Goal: Information Seeking & Learning: Compare options

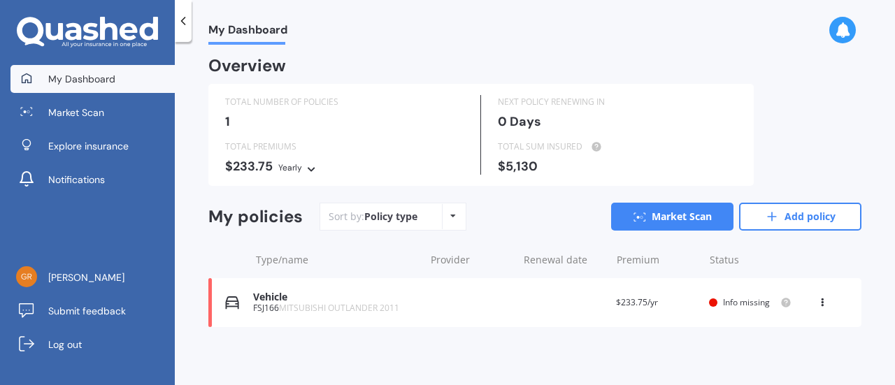
scroll to position [3, 0]
click at [649, 216] on link "Market Scan" at bounding box center [672, 217] width 122 height 28
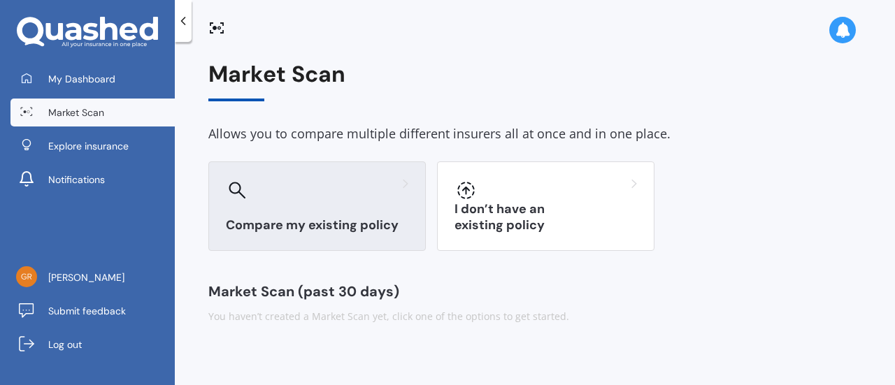
click at [329, 197] on div at bounding box center [317, 190] width 183 height 22
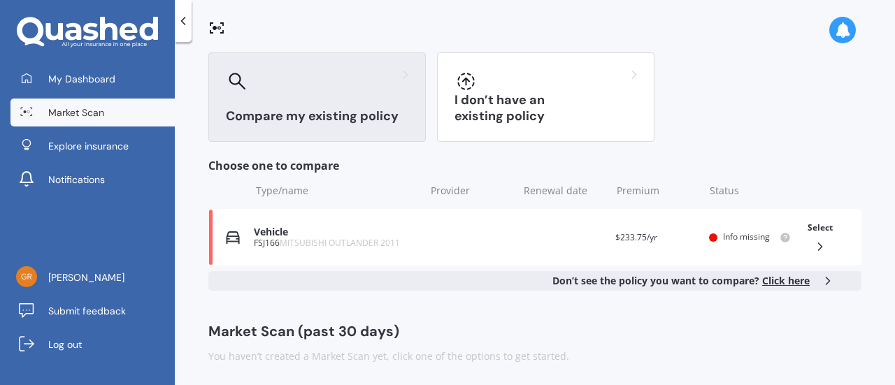
scroll to position [112, 0]
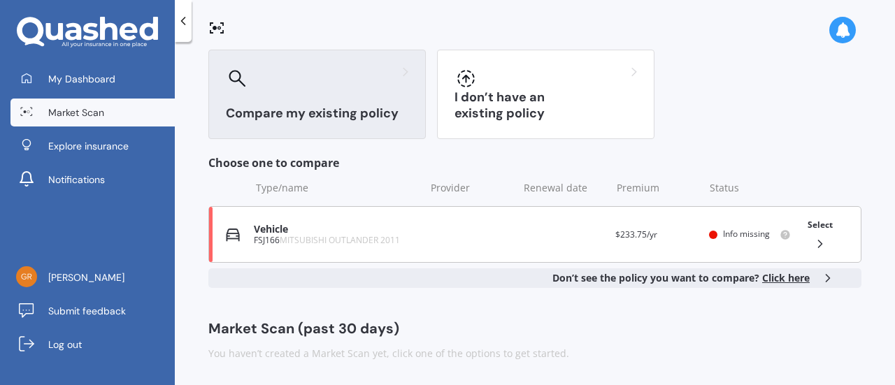
click at [818, 245] on polyline at bounding box center [819, 244] width 3 height 7
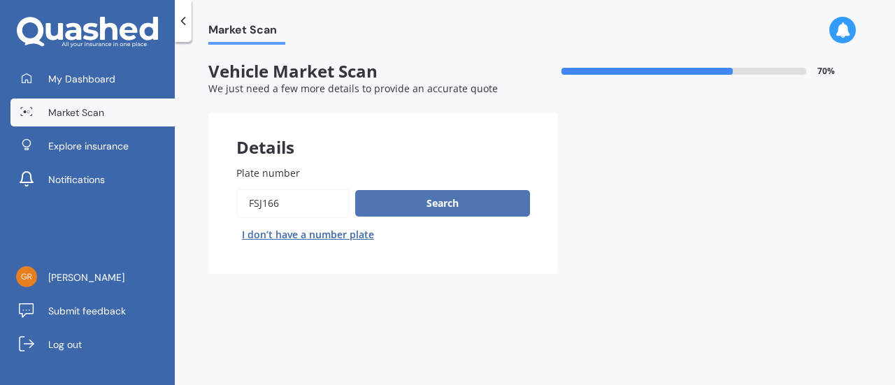
click at [426, 210] on button "Search" at bounding box center [442, 203] width 175 height 27
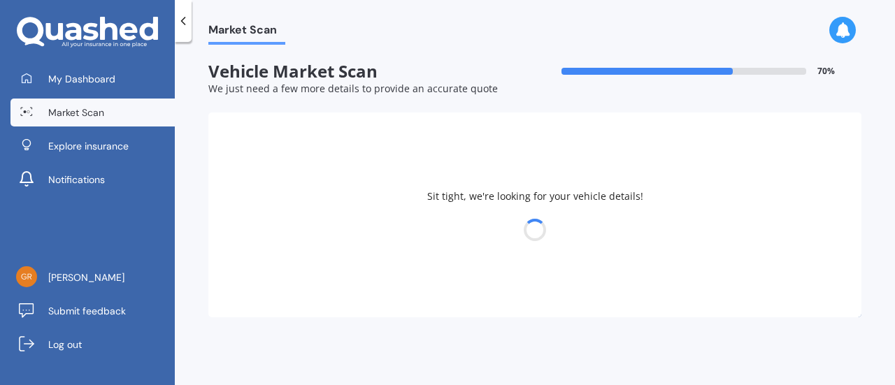
select select "MITSUBISHI"
select select "OUTLANDER"
select select "28"
select select "09"
select select "1960"
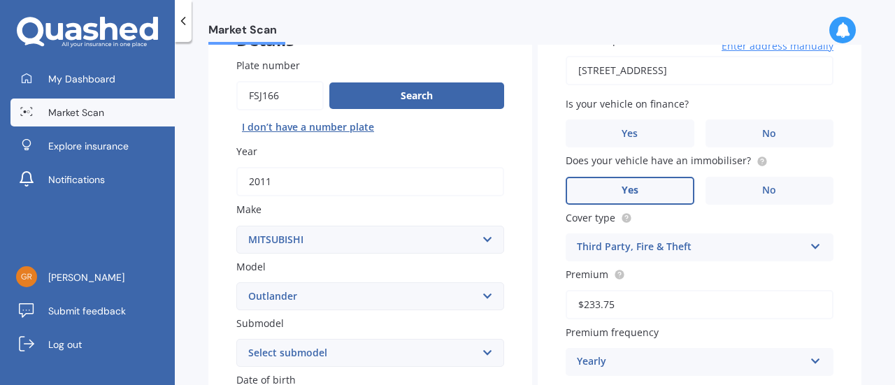
scroll to position [140, 0]
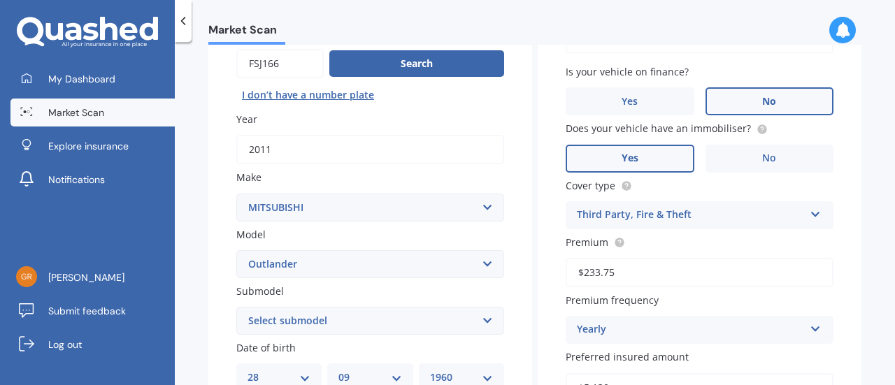
click at [727, 106] on label "No" at bounding box center [770, 101] width 129 height 28
click at [0, 0] on input "No" at bounding box center [0, 0] width 0 height 0
click at [638, 153] on label "Yes" at bounding box center [630, 159] width 129 height 28
click at [0, 0] on input "Yes" at bounding box center [0, 0] width 0 height 0
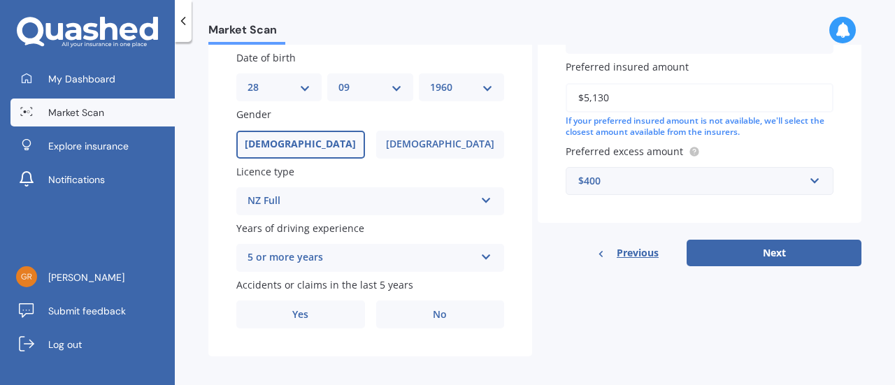
scroll to position [440, 0]
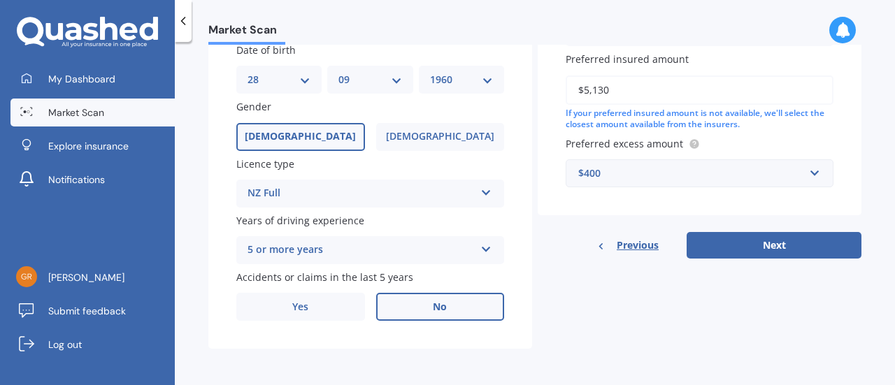
click at [446, 306] on label "No" at bounding box center [440, 307] width 129 height 28
click at [0, 0] on input "No" at bounding box center [0, 0] width 0 height 0
click at [748, 248] on button "Next" at bounding box center [774, 245] width 175 height 27
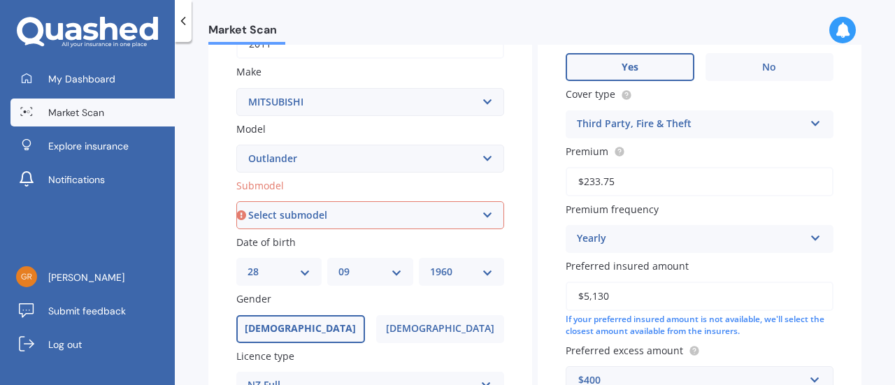
scroll to position [240, 0]
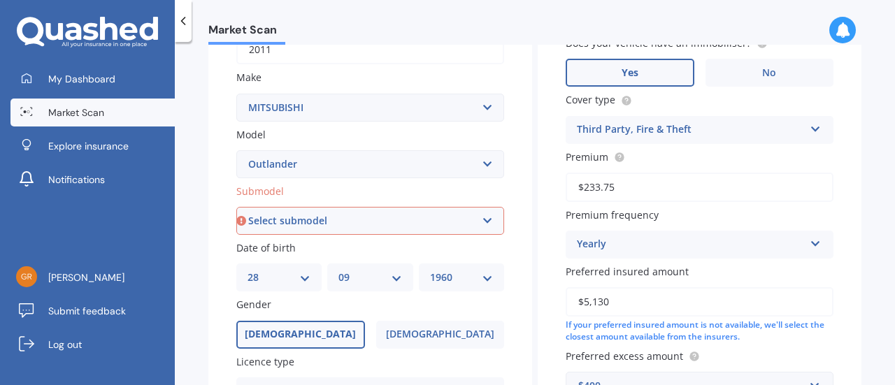
click at [476, 220] on select "Select submodel (All other) 2.4 Litre Station Wagon 3.0 Litre AWD 3.0 VRX Auto …" at bounding box center [370, 221] width 268 height 28
select select "XLS"
click at [236, 208] on select "Select submodel (All other) 2.4 Litre Station Wagon 3.0 Litre AWD 3.0 VRX Auto …" at bounding box center [370, 221] width 268 height 28
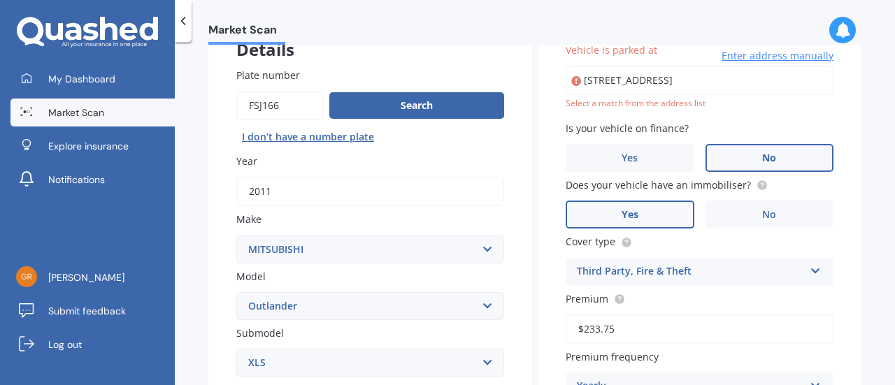
scroll to position [95, 0]
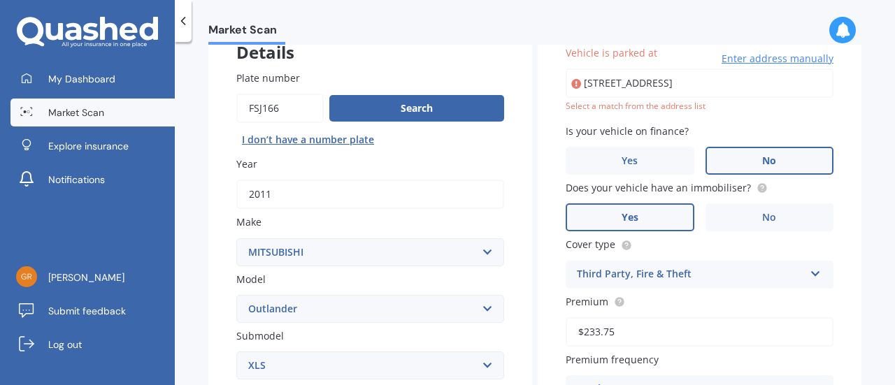
type input "[STREET_ADDRESS]"
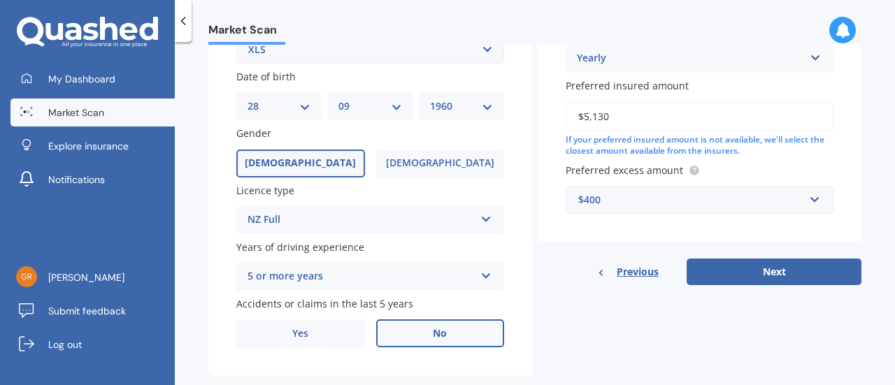
scroll to position [440, 0]
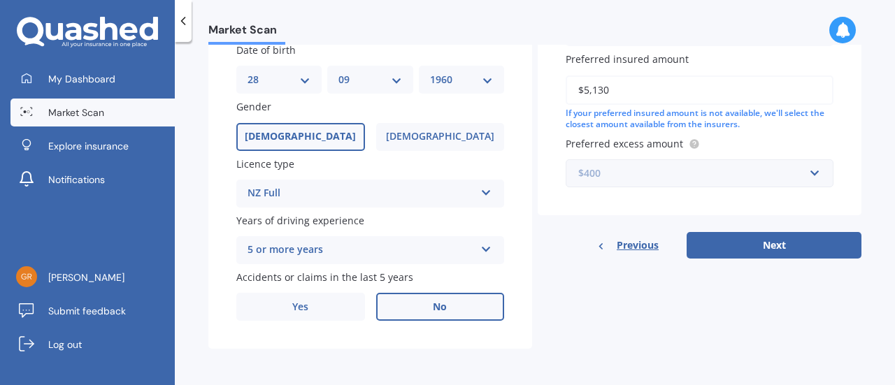
click at [806, 173] on input "text" at bounding box center [694, 173] width 255 height 27
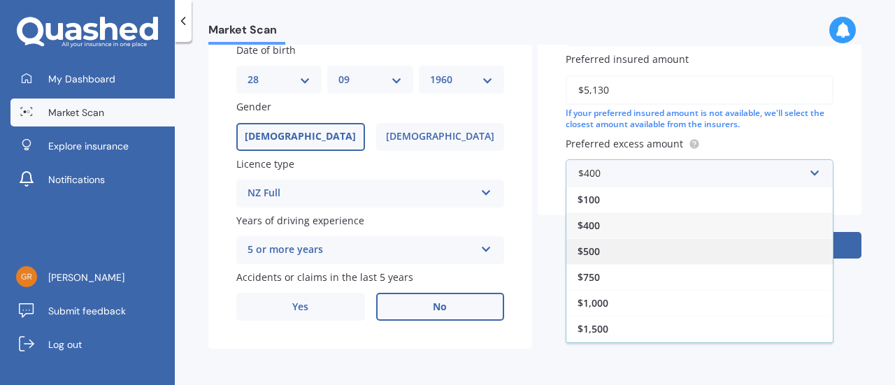
click at [602, 250] on div "$500" at bounding box center [700, 252] width 266 height 26
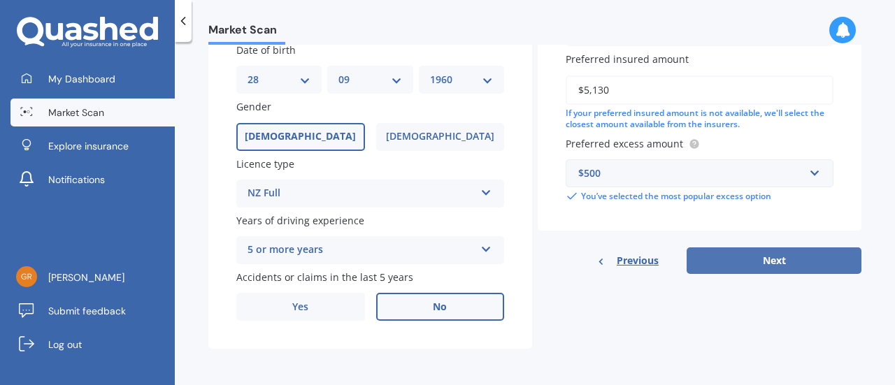
click at [750, 266] on button "Next" at bounding box center [774, 261] width 175 height 27
select select "28"
select select "09"
select select "1960"
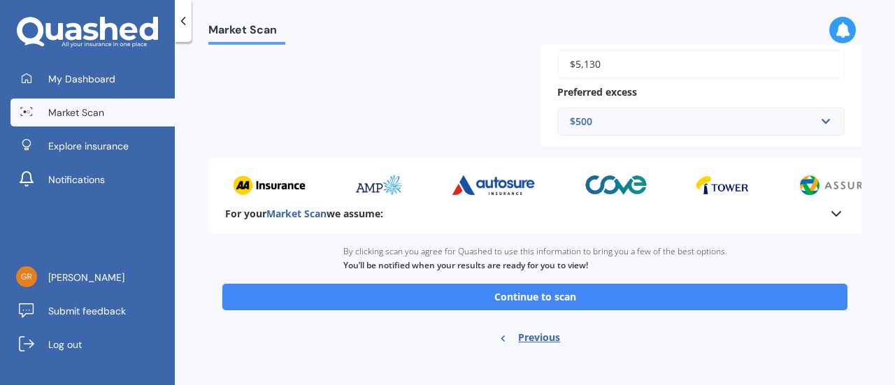
scroll to position [453, 0]
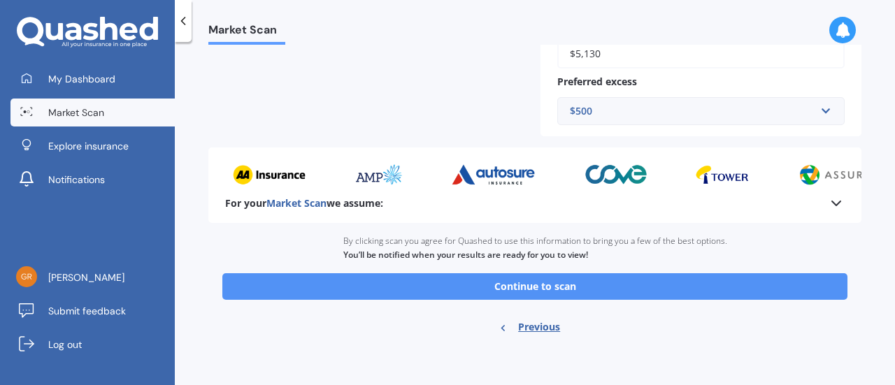
click at [532, 296] on button "Continue to scan" at bounding box center [534, 286] width 625 height 27
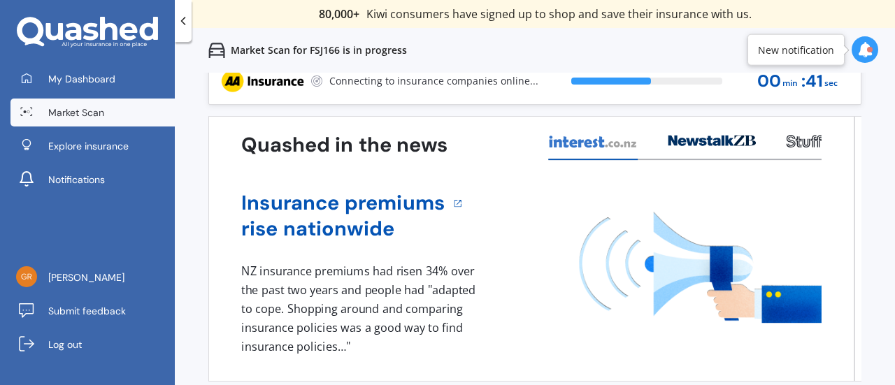
scroll to position [24, 0]
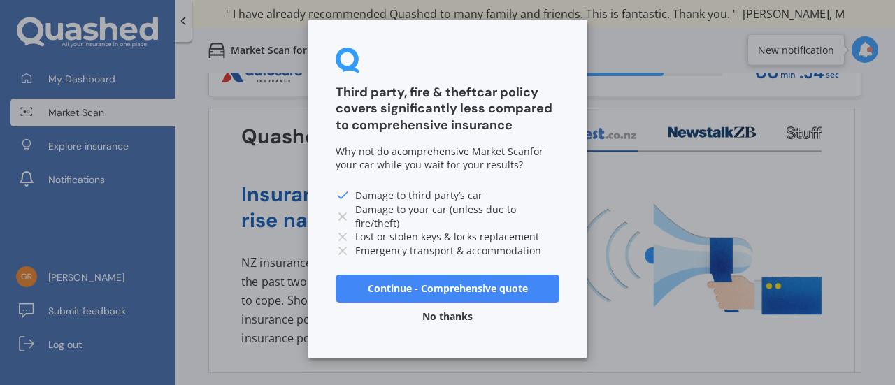
click at [446, 318] on button "No thanks" at bounding box center [447, 317] width 67 height 28
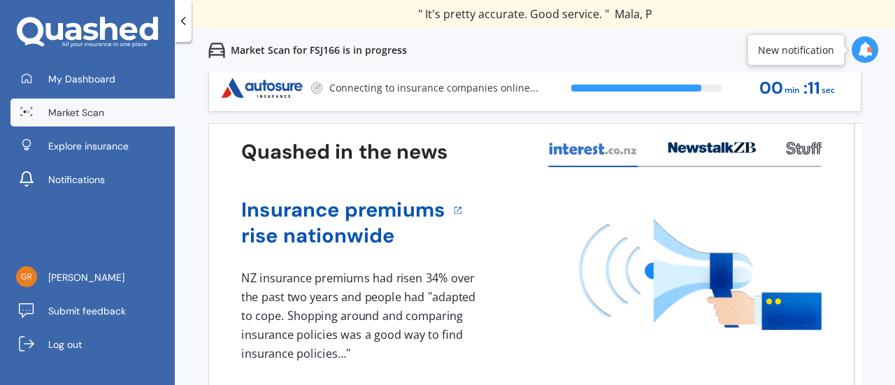
scroll to position [0, 0]
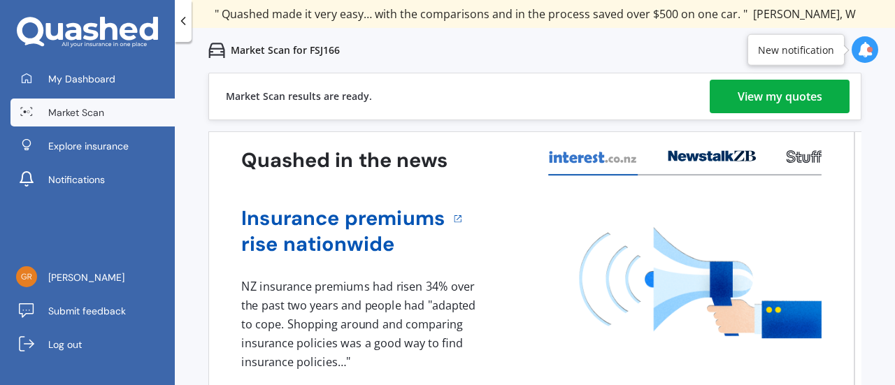
click at [753, 92] on div "View my quotes" at bounding box center [780, 97] width 85 height 34
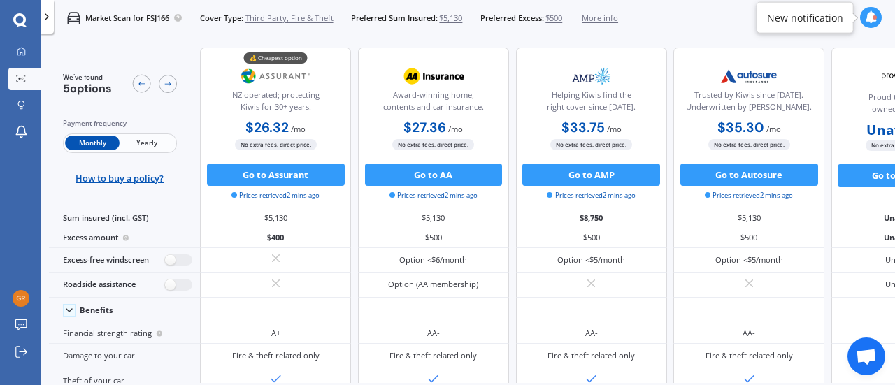
click at [144, 139] on span "Yearly" at bounding box center [147, 143] width 55 height 15
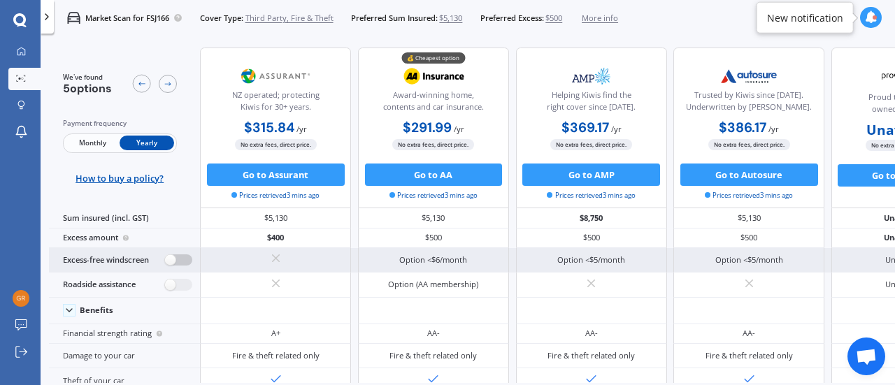
click at [183, 262] on label at bounding box center [178, 261] width 27 height 12
radio input "true"
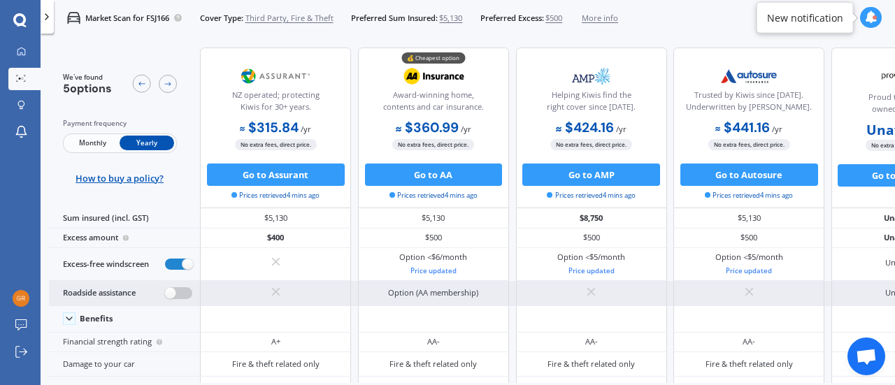
click at [183, 294] on label at bounding box center [178, 293] width 27 height 12
radio input "true"
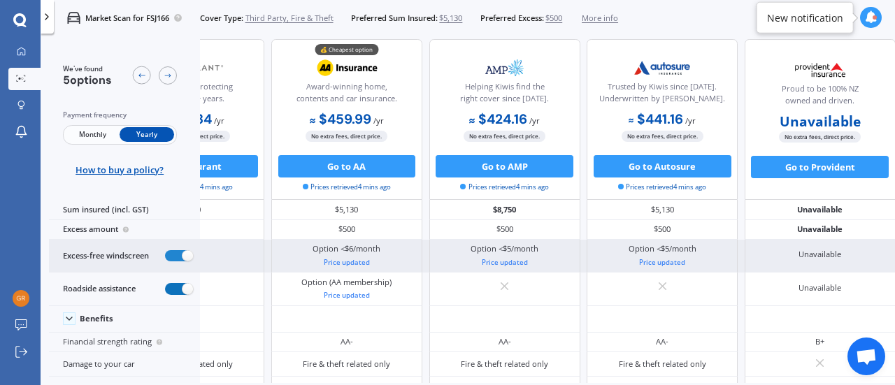
scroll to position [0, 115]
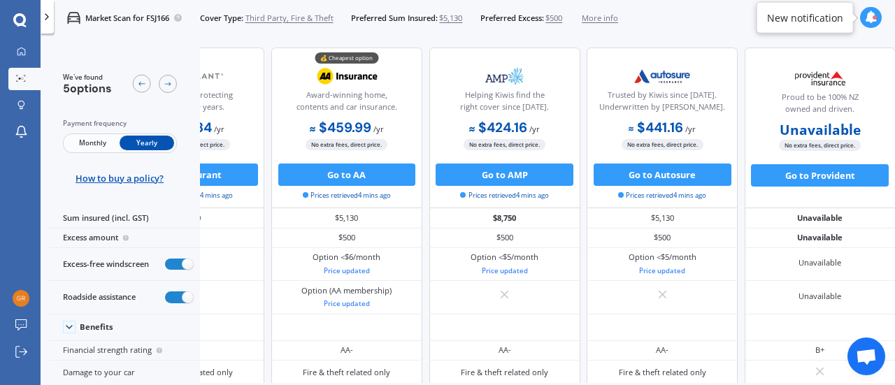
click at [865, 19] on div at bounding box center [870, 17] width 21 height 21
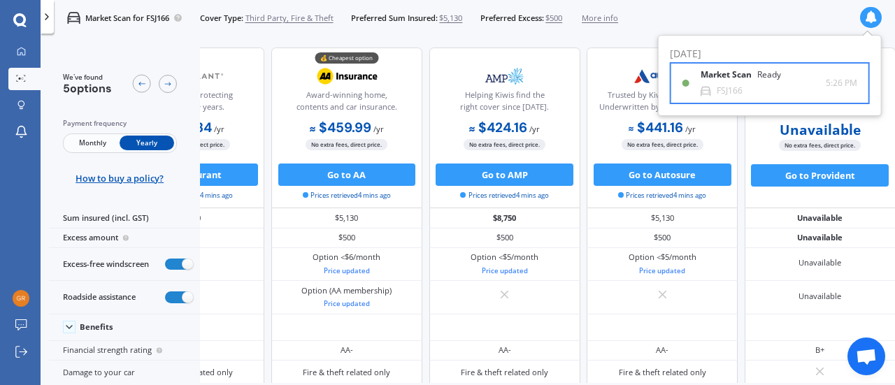
click at [724, 87] on div "FSJ166" at bounding box center [730, 91] width 26 height 10
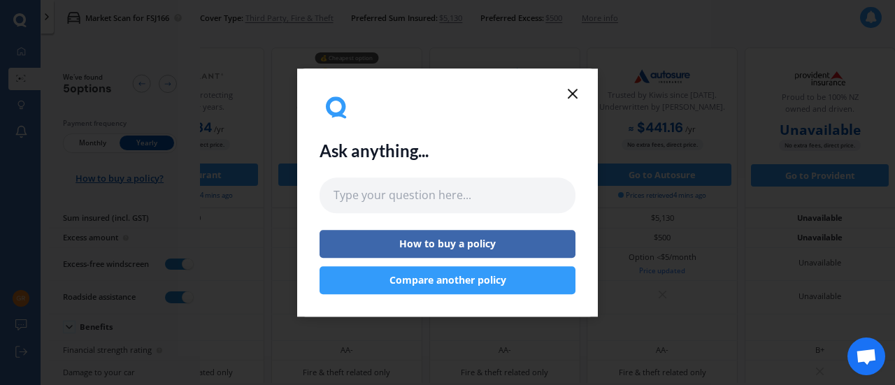
click at [568, 97] on icon at bounding box center [572, 93] width 17 height 17
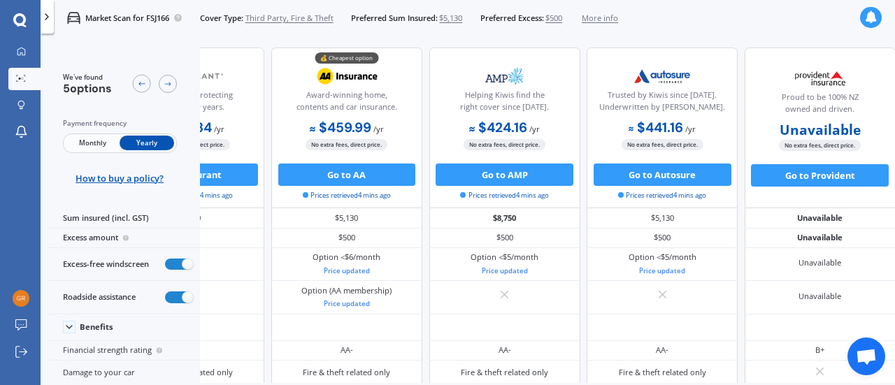
click at [48, 19] on icon at bounding box center [46, 16] width 11 height 11
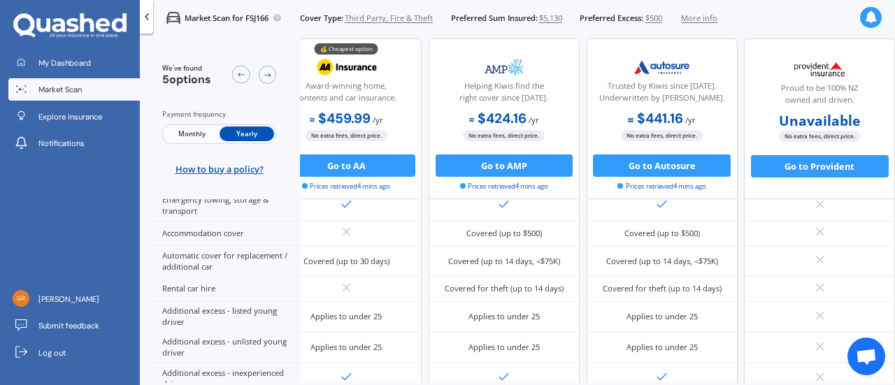
scroll to position [437, 0]
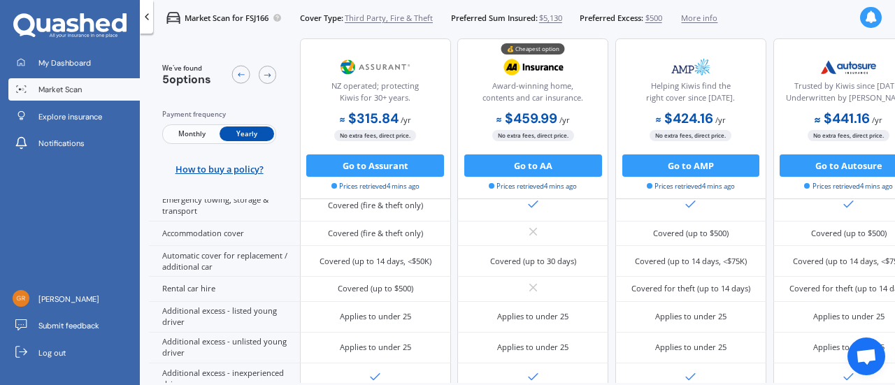
click at [707, 21] on span "More info" at bounding box center [699, 18] width 36 height 11
